Goal: Check status: Check status

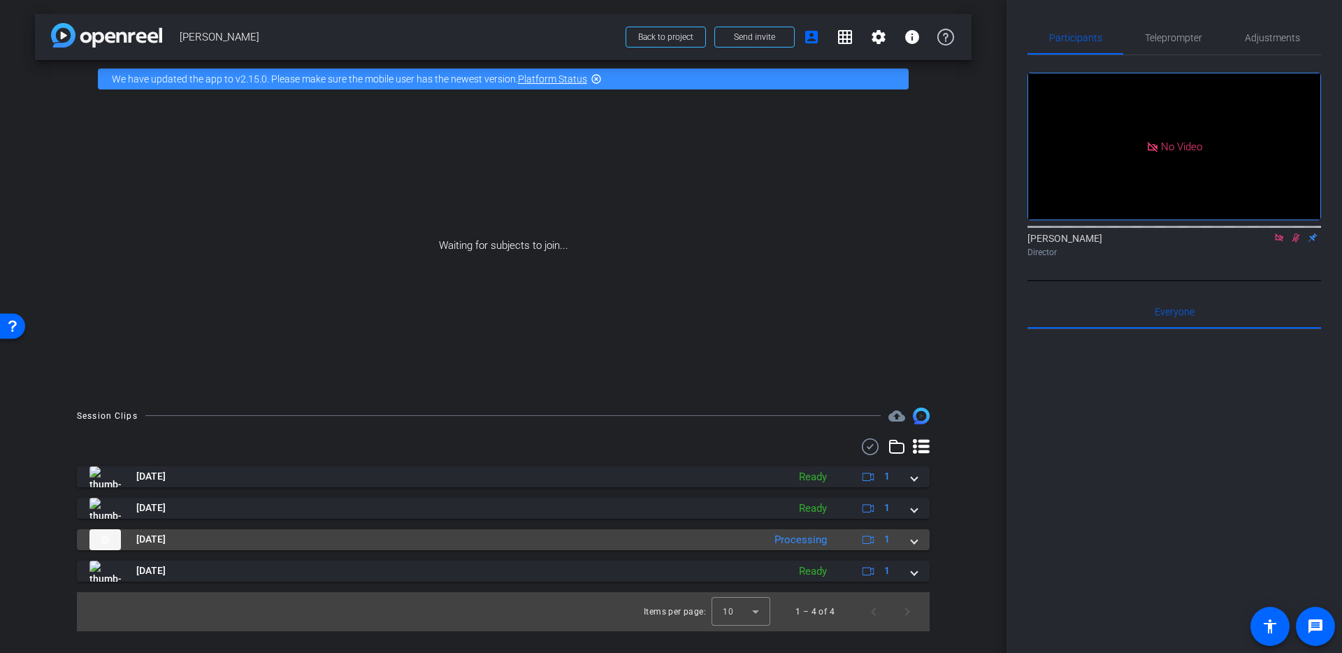
click at [918, 543] on mat-expansion-panel-header "[DATE] Processing 1" at bounding box center [503, 539] width 852 height 21
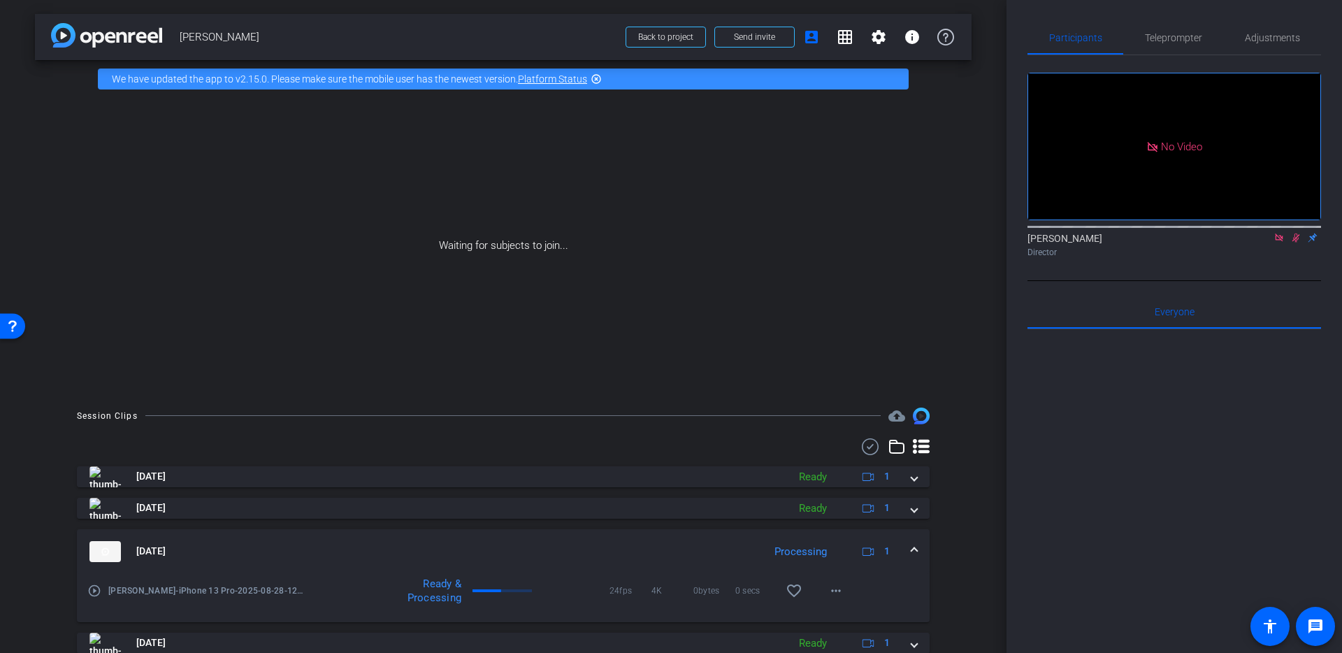
click at [918, 543] on mat-expansion-panel-header "[DATE] Processing 1" at bounding box center [503, 551] width 852 height 45
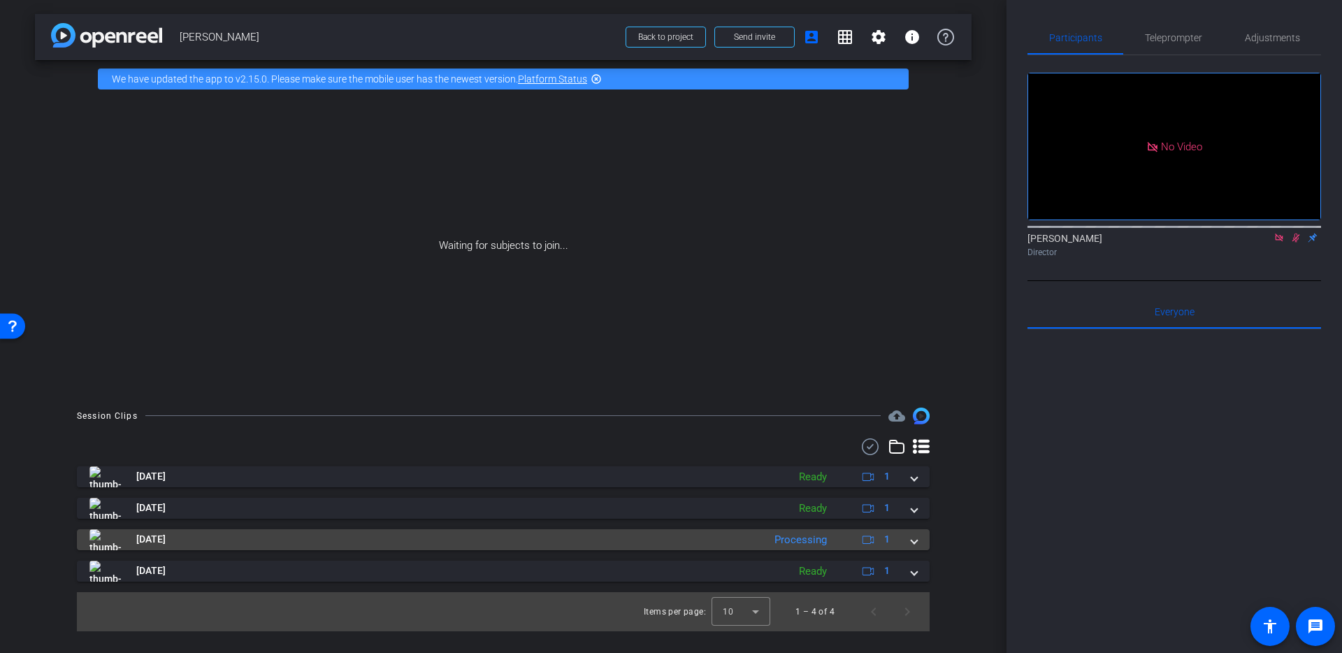
click at [915, 549] on mat-expansion-panel-header "[DATE] Processing 1" at bounding box center [503, 539] width 852 height 21
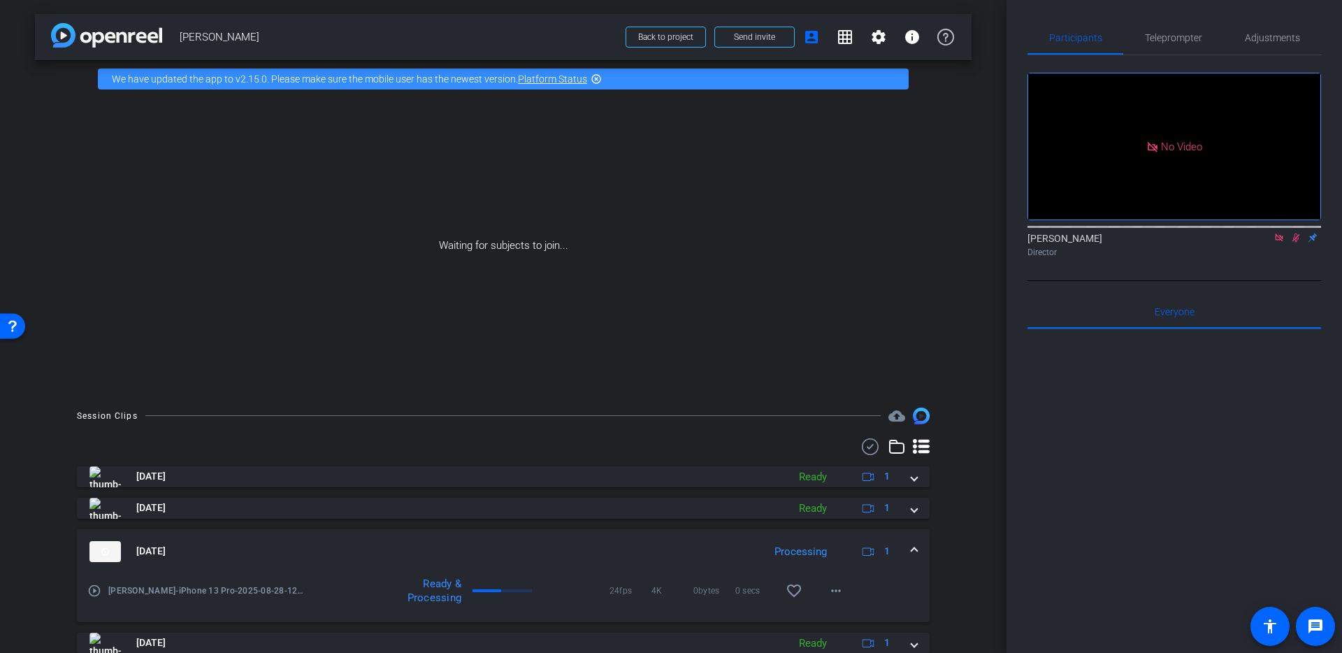
click at [915, 549] on span at bounding box center [914, 551] width 6 height 15
